Goal: Task Accomplishment & Management: Manage account settings

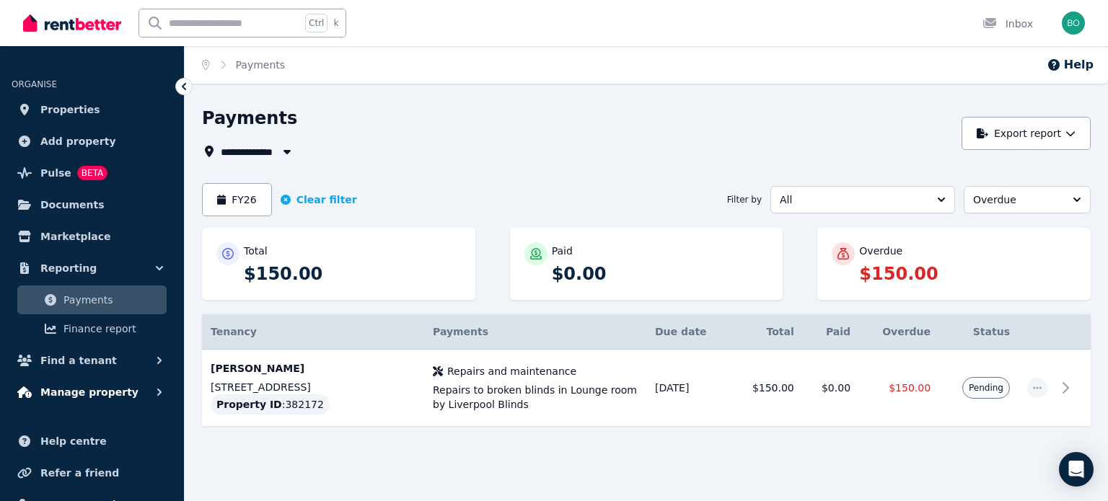
click at [71, 394] on span "Manage property" at bounding box center [89, 392] width 98 height 17
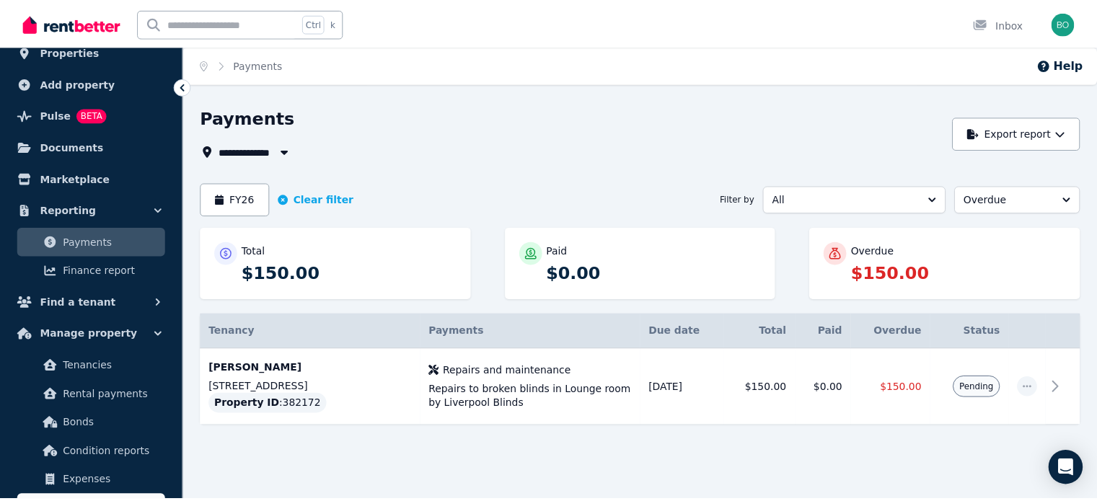
scroll to position [144, 0]
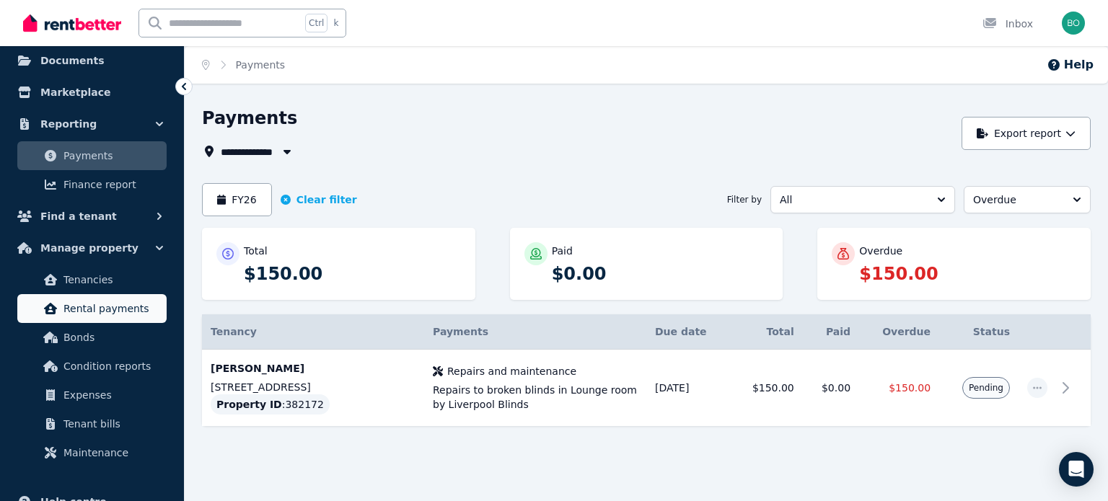
click at [125, 308] on span "Rental payments" at bounding box center [111, 308] width 97 height 17
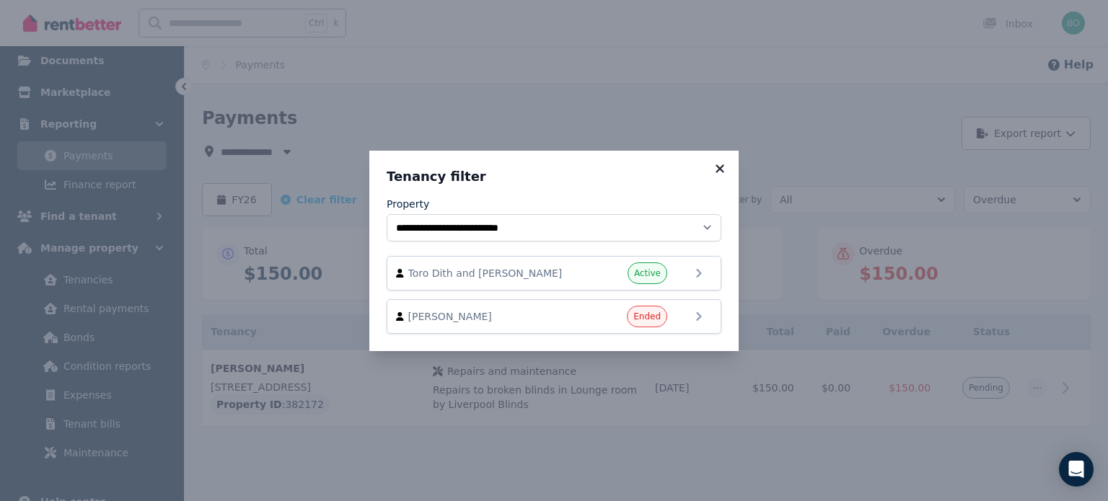
click at [724, 164] on icon at bounding box center [719, 168] width 14 height 13
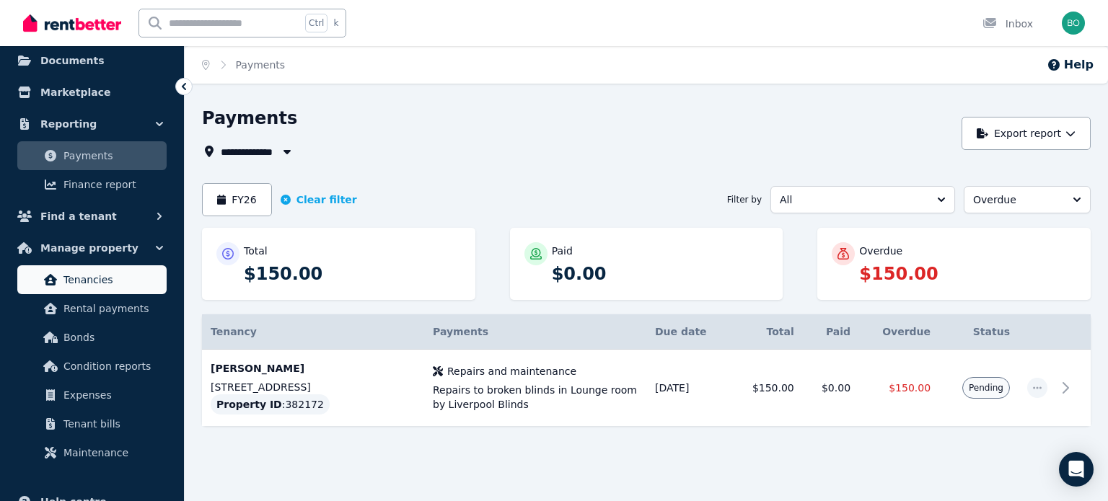
click at [106, 283] on span "Tenancies" at bounding box center [111, 279] width 97 height 17
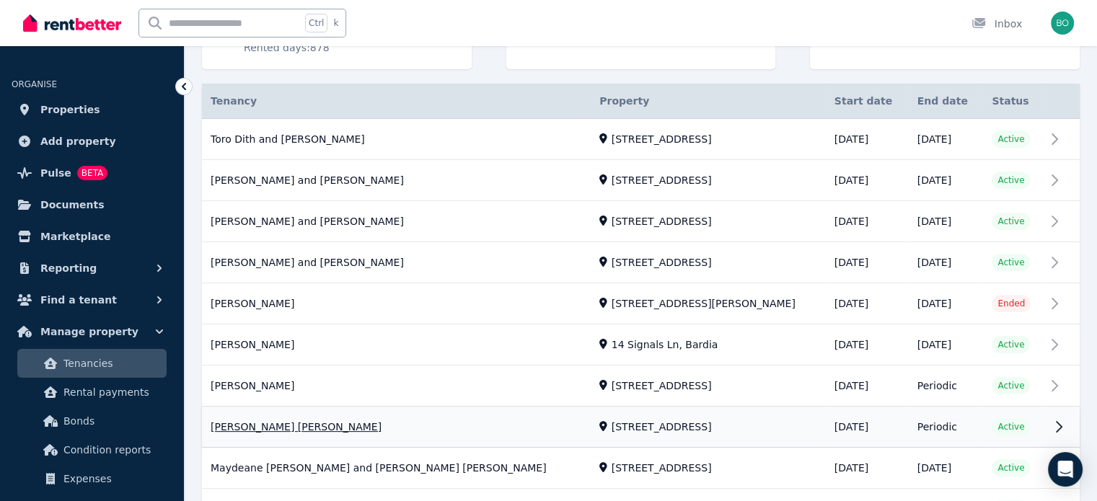
scroll to position [240, 0]
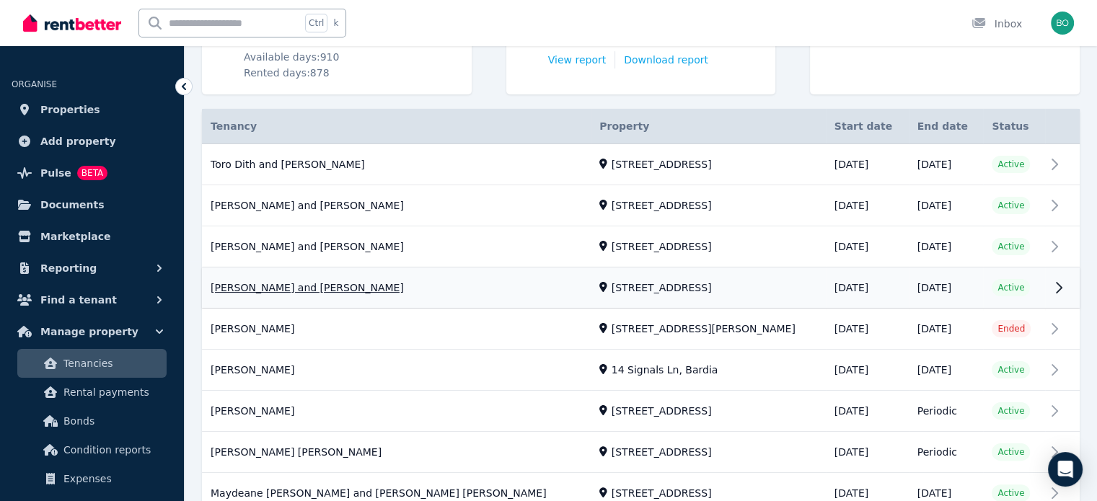
click at [283, 286] on link "View property details" at bounding box center [641, 288] width 878 height 40
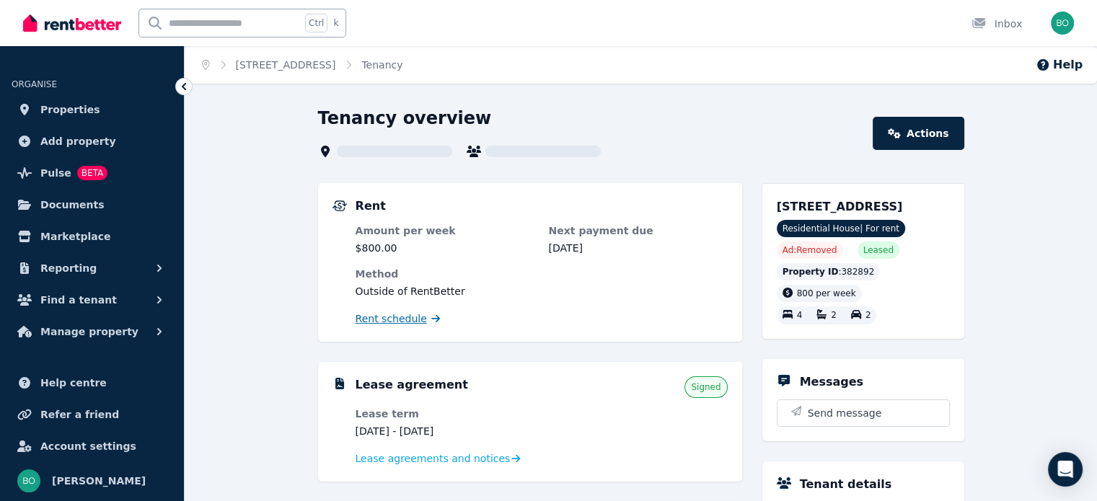
click at [401, 317] on span "Rent schedule" at bounding box center [390, 318] width 71 height 14
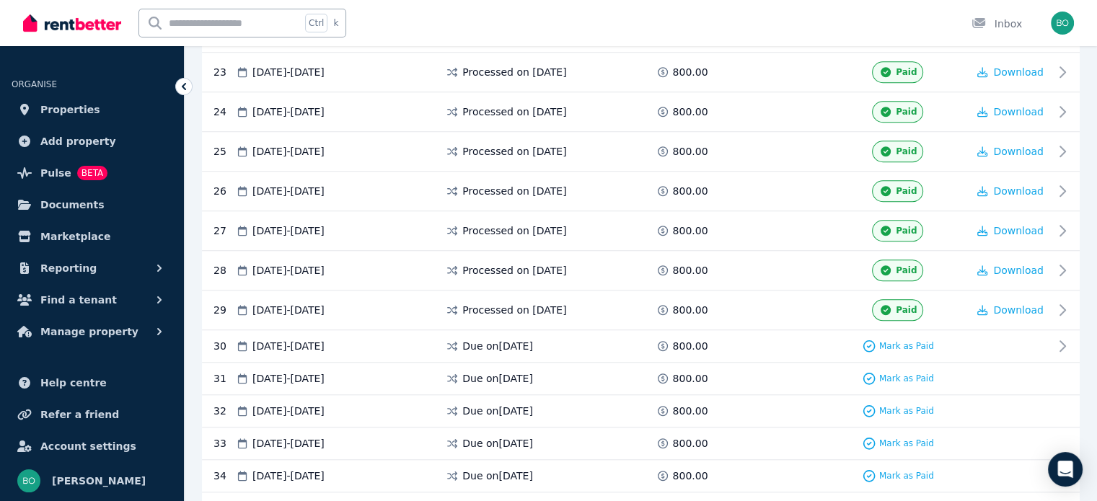
scroll to position [1370, 0]
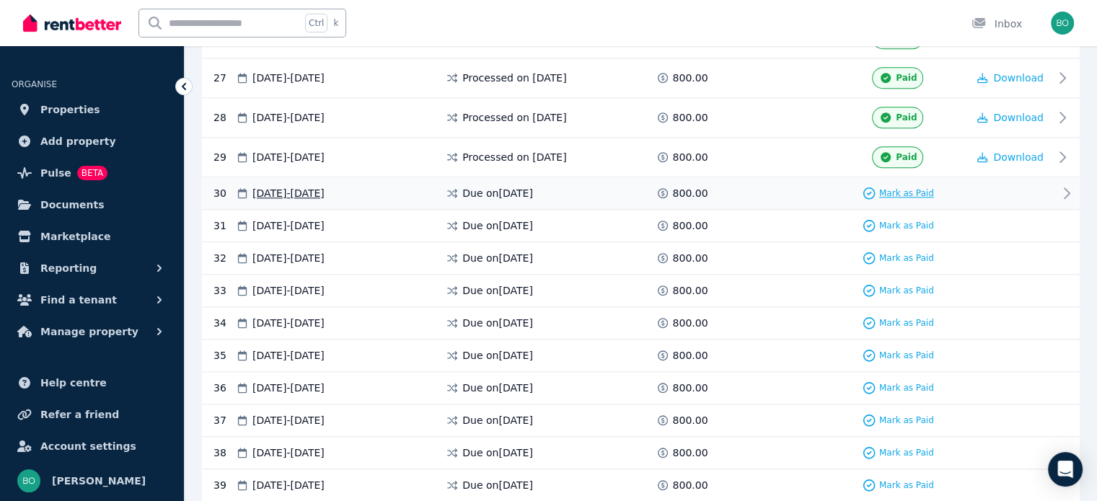
click at [909, 187] on span "Mark as Paid" at bounding box center [906, 193] width 55 height 12
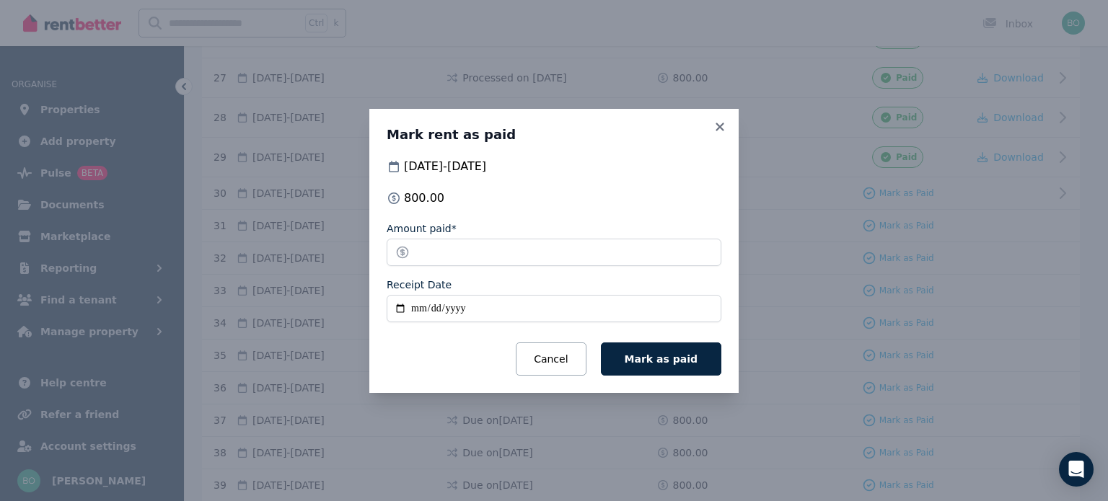
click at [404, 311] on input "Receipt Date" at bounding box center [553, 308] width 335 height 27
type input "**********"
click at [671, 361] on span "Mark as paid" at bounding box center [660, 359] width 73 height 12
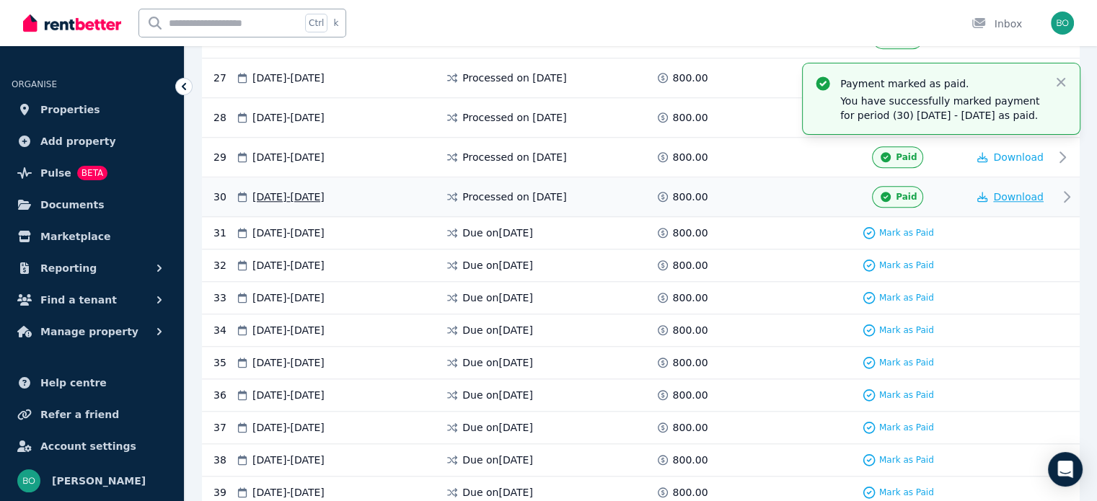
click at [1035, 191] on span "Download" at bounding box center [1018, 197] width 50 height 12
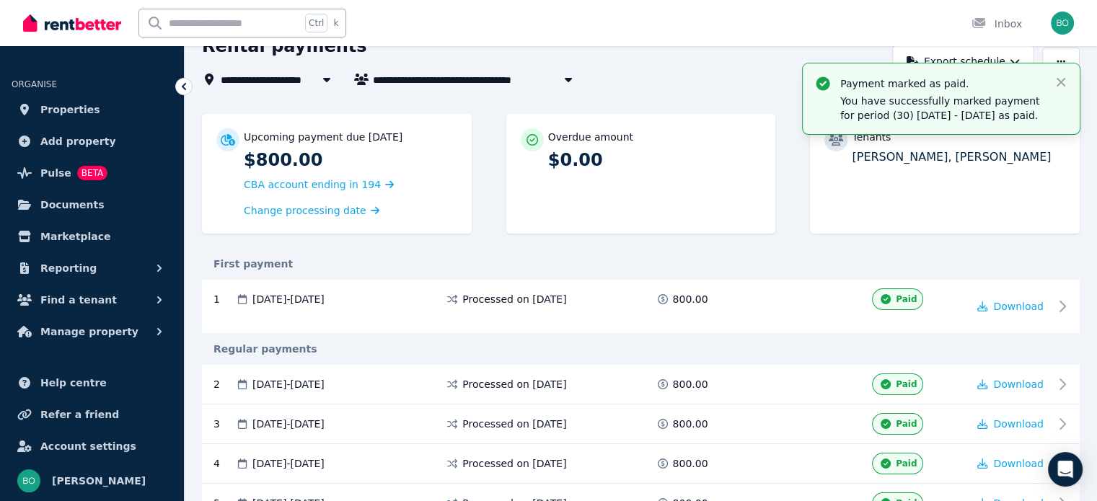
scroll to position [0, 0]
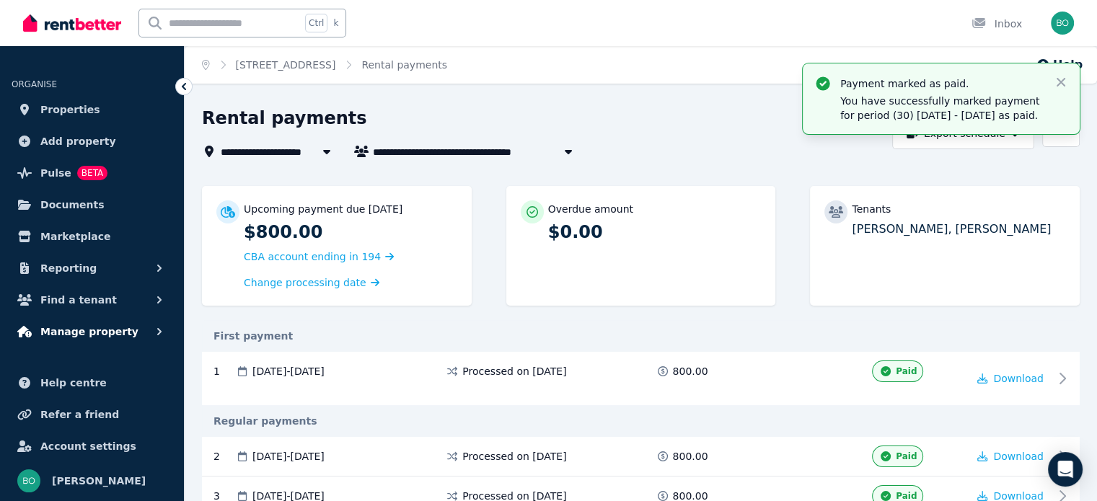
click at [69, 327] on span "Manage property" at bounding box center [89, 331] width 98 height 17
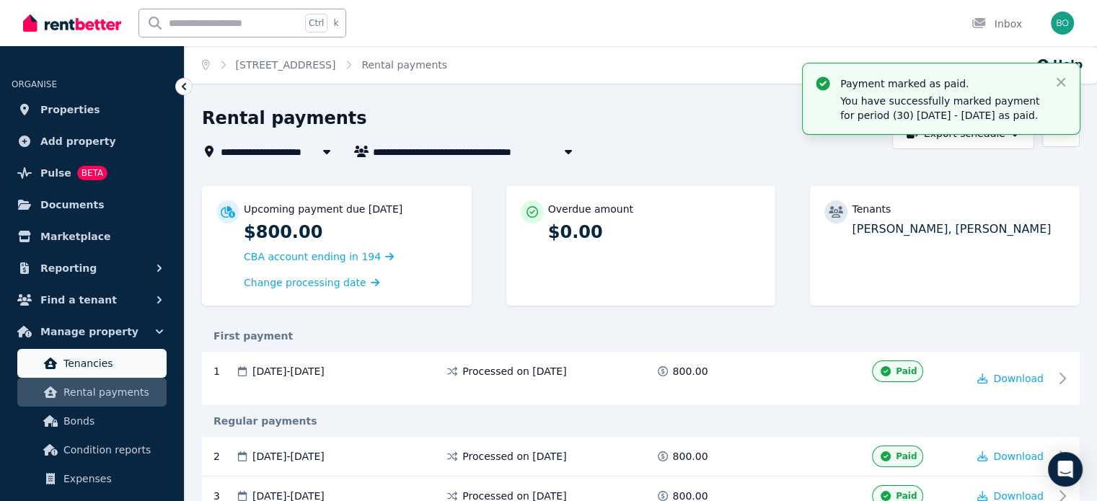
click at [79, 367] on span "Tenancies" at bounding box center [111, 363] width 97 height 17
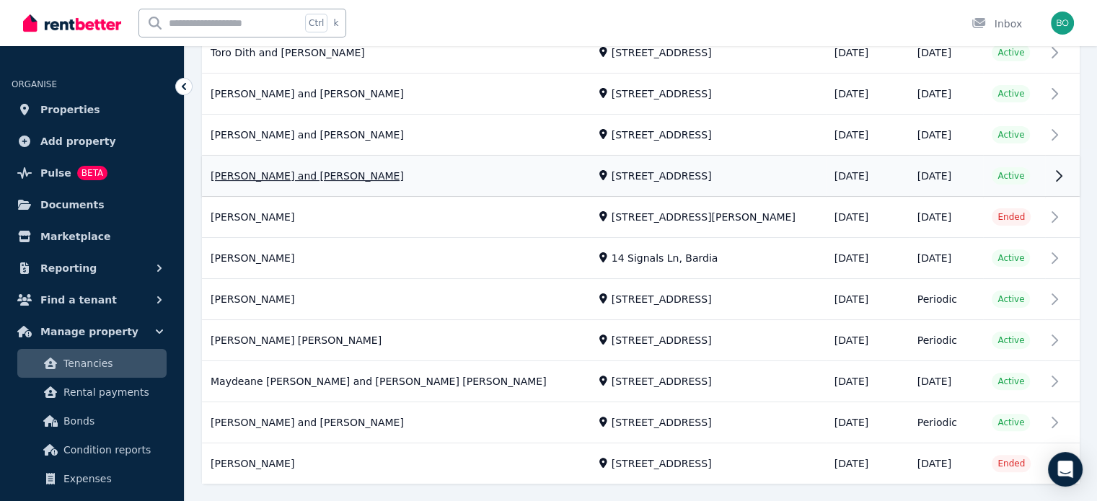
scroll to position [384, 0]
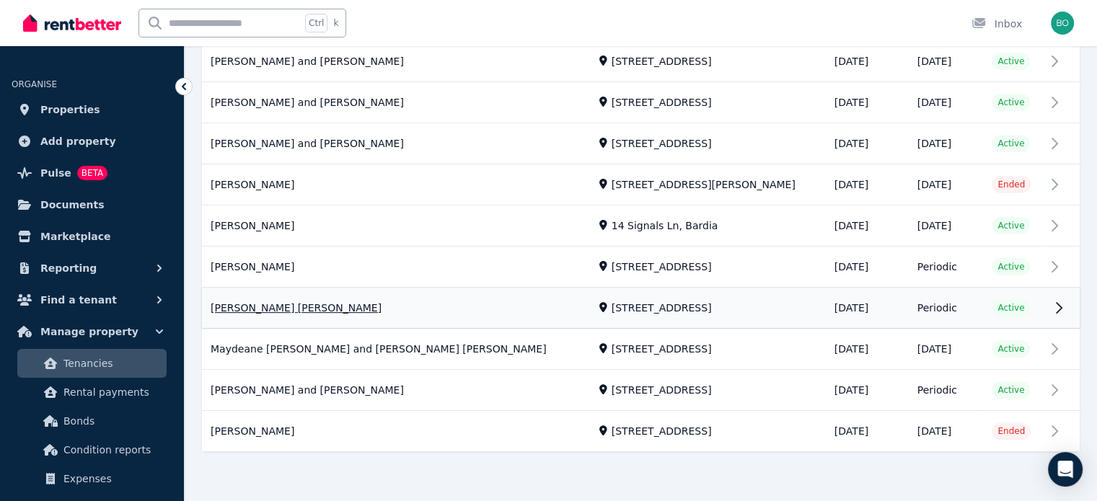
click at [265, 306] on link "View property details" at bounding box center [641, 308] width 878 height 40
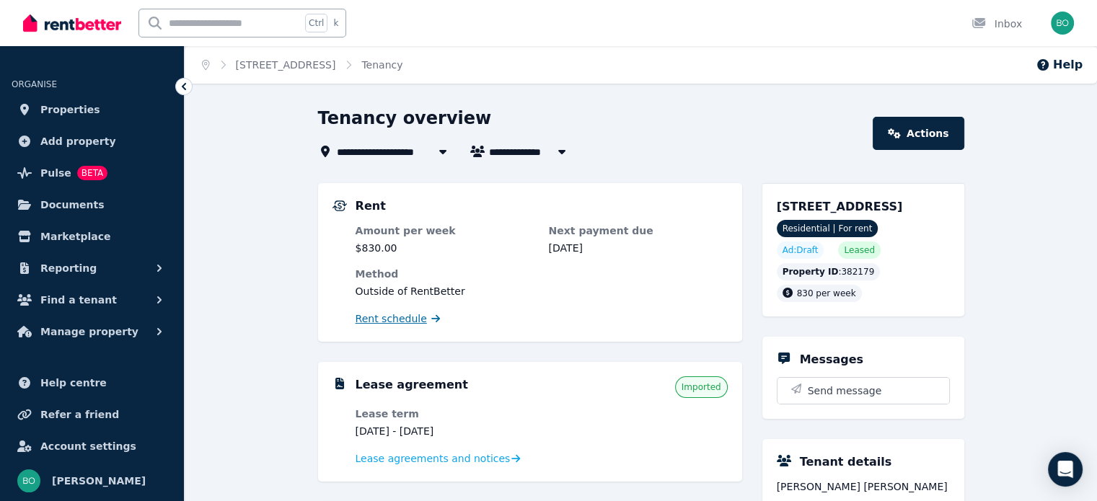
click at [391, 318] on span "Rent schedule" at bounding box center [390, 318] width 71 height 14
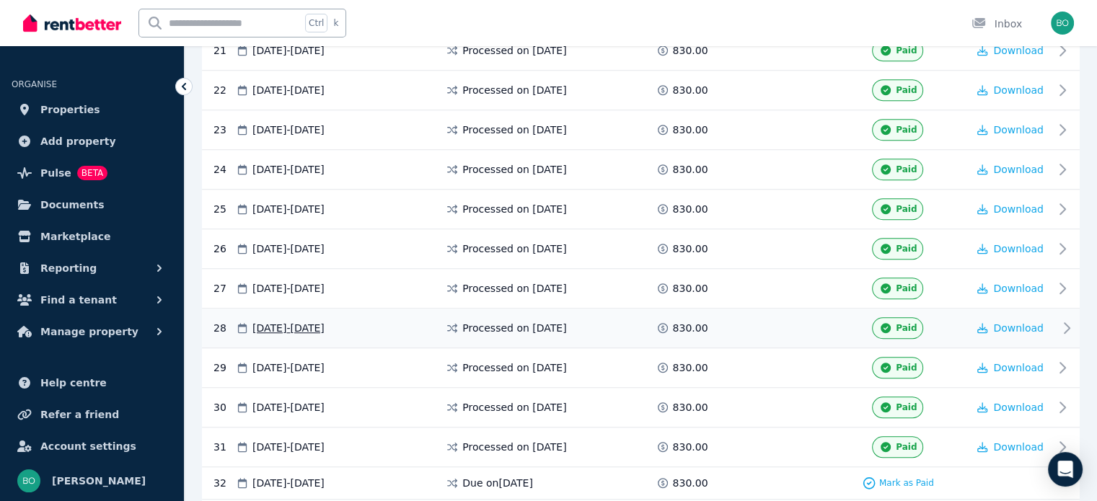
scroll to position [1183, 0]
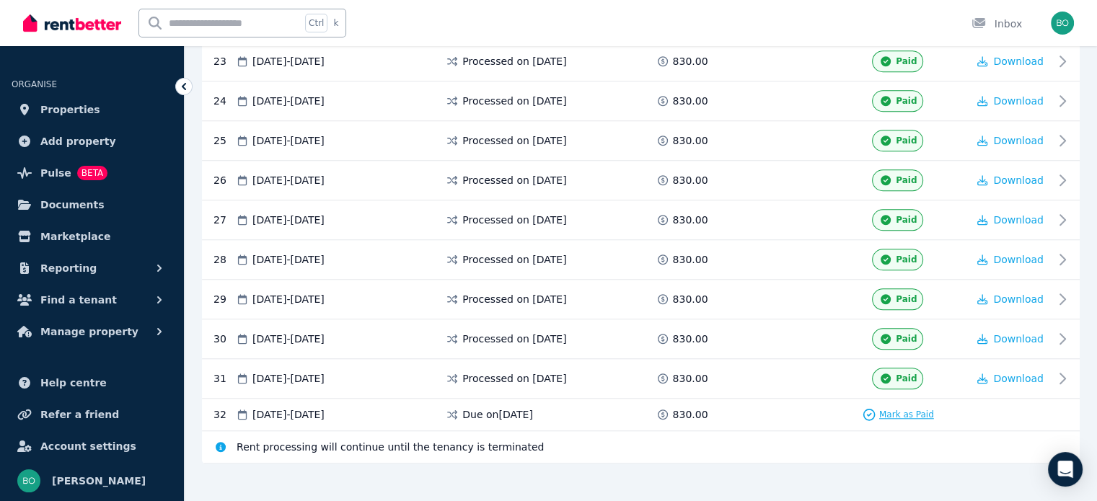
click at [900, 409] on span "Mark as Paid" at bounding box center [906, 415] width 55 height 12
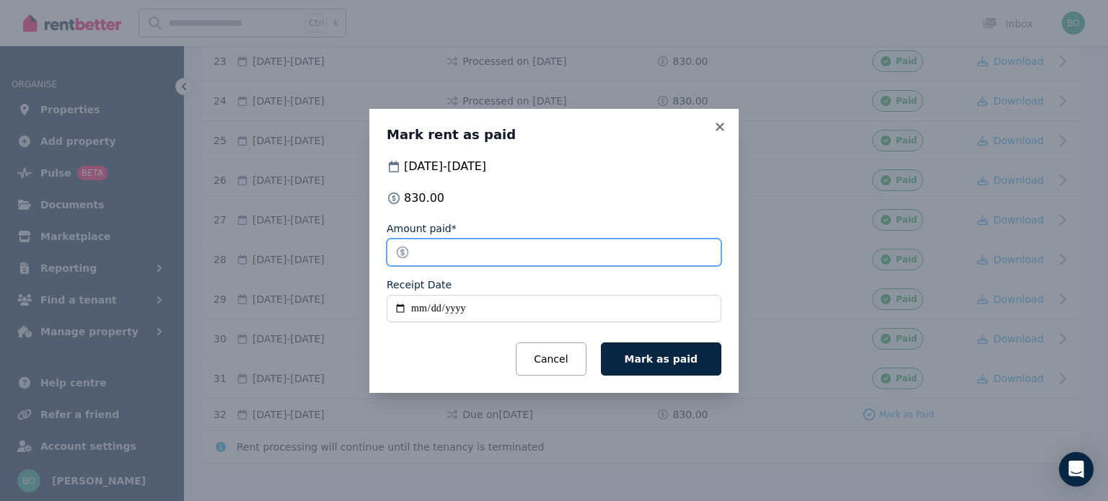
drag, startPoint x: 456, startPoint y: 261, endPoint x: 409, endPoint y: 260, distance: 47.6
click at [409, 260] on input "******" at bounding box center [553, 252] width 335 height 27
type input "******"
click at [401, 309] on input "Receipt Date" at bounding box center [553, 308] width 335 height 27
type input "**********"
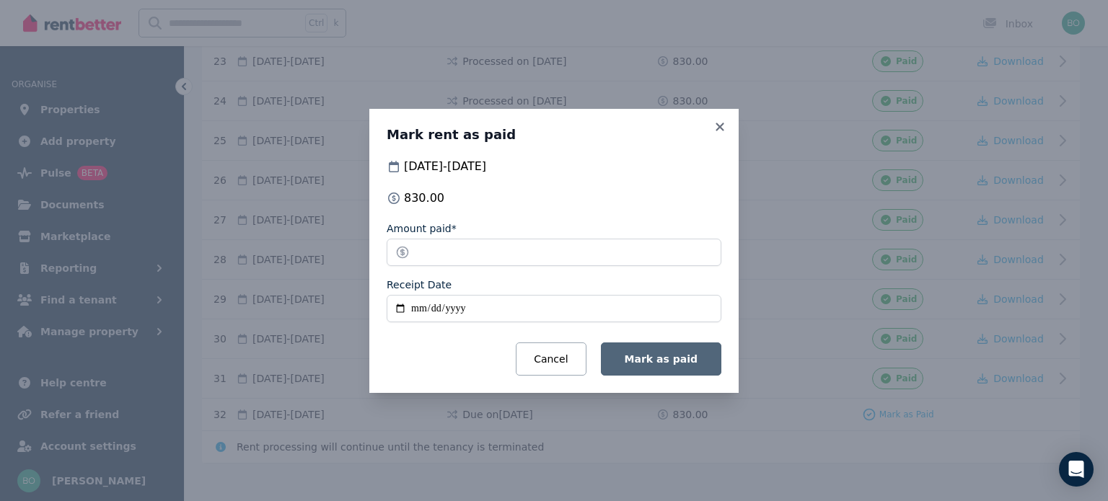
click at [686, 360] on span "Mark as paid" at bounding box center [660, 359] width 73 height 12
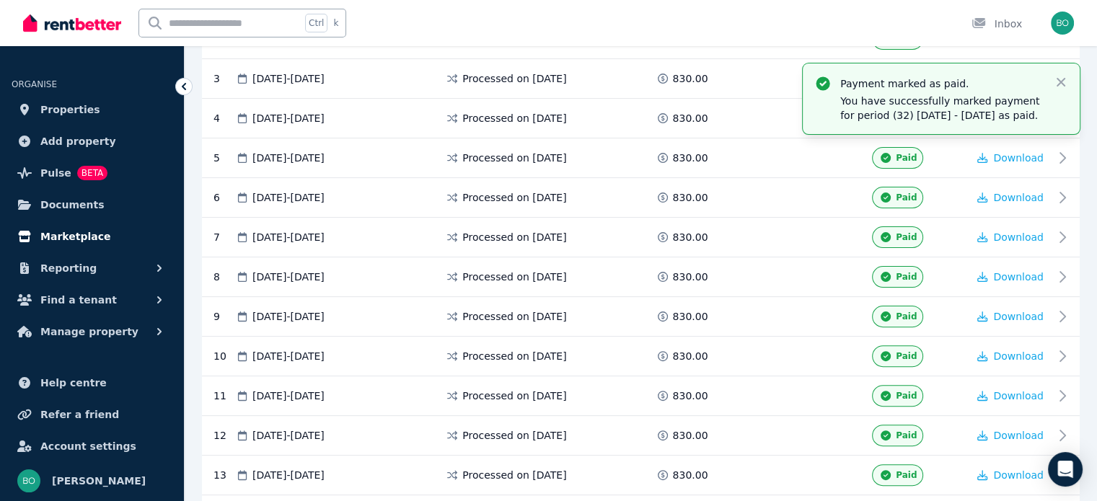
scroll to position [224, 0]
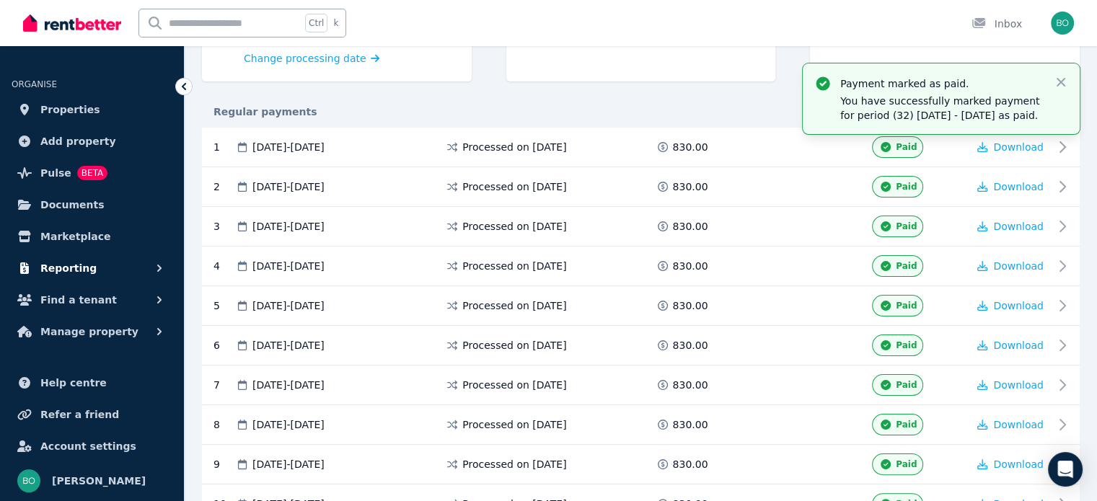
click at [72, 265] on span "Reporting" at bounding box center [68, 268] width 56 height 17
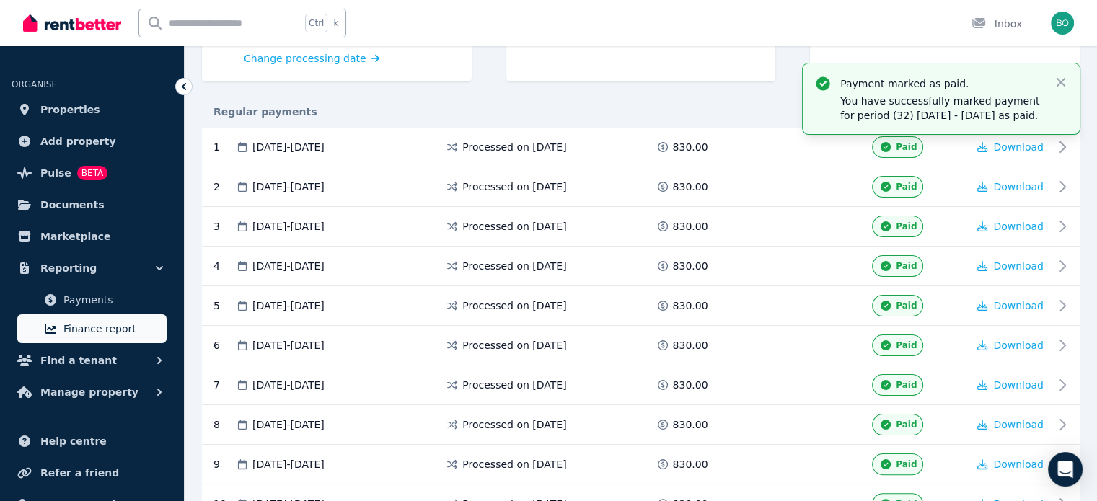
click at [87, 329] on span "Finance report" at bounding box center [111, 328] width 97 height 17
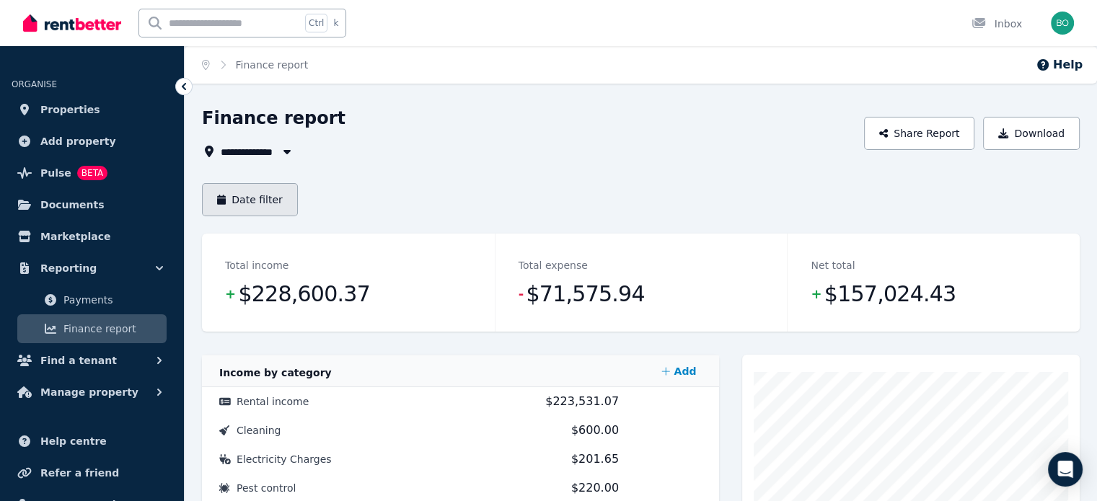
click at [250, 198] on button "Date filter" at bounding box center [250, 199] width 96 height 33
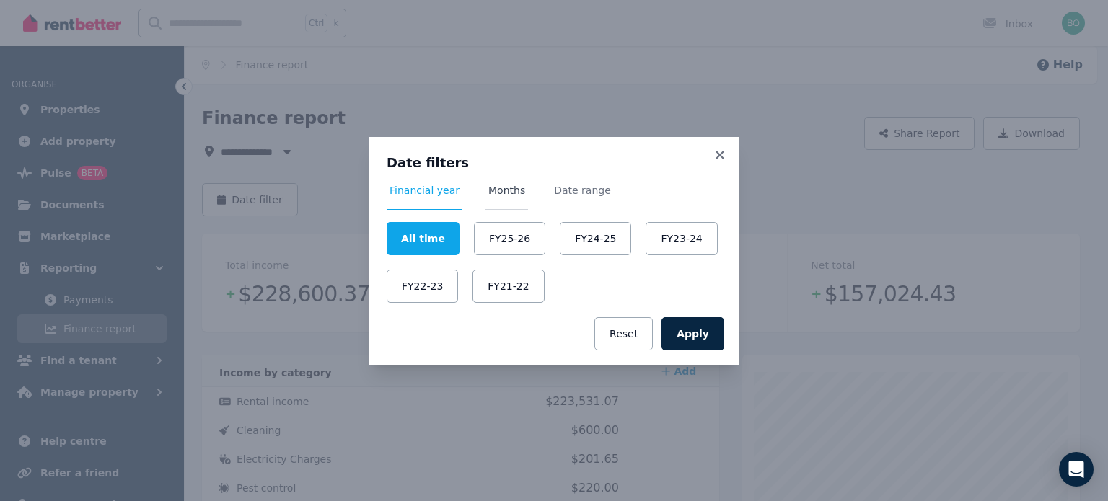
click at [502, 186] on span "Months" at bounding box center [506, 190] width 37 height 14
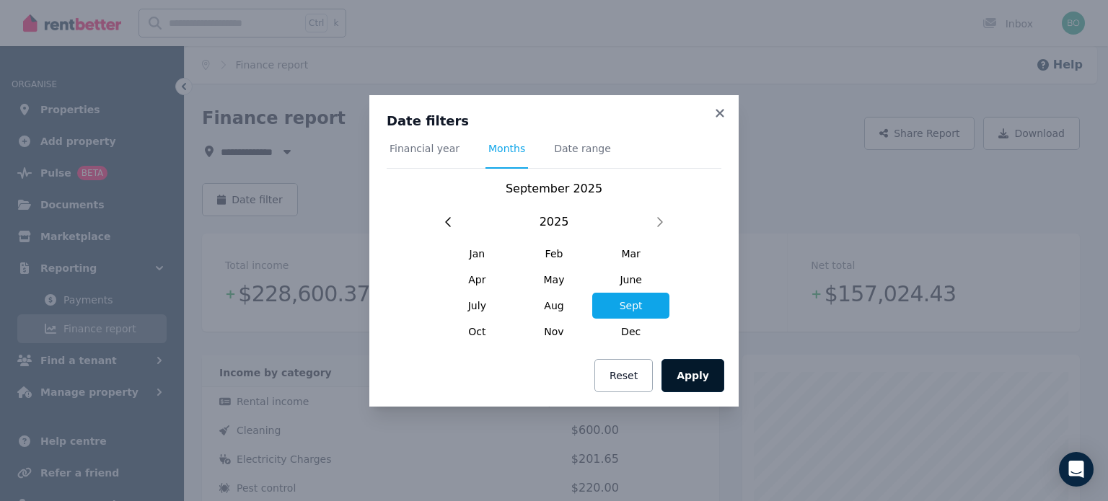
click at [682, 376] on button "Apply" at bounding box center [692, 375] width 63 height 33
